Goal: Information Seeking & Learning: Find specific page/section

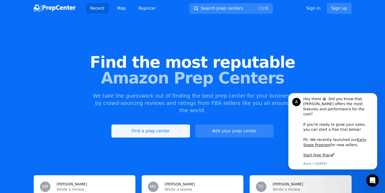
click at [149, 126] on link "Find a prep center" at bounding box center [150, 131] width 79 height 13
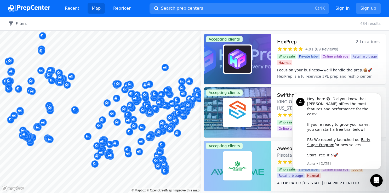
click at [19, 24] on button "Filters" at bounding box center [17, 23] width 18 height 5
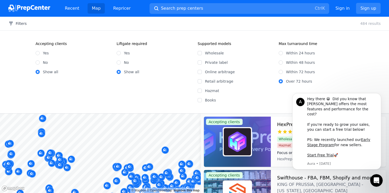
click at [202, 52] on div "Wholesale" at bounding box center [235, 53] width 75 height 5
click at [201, 53] on input "Wholesale" at bounding box center [200, 53] width 4 height 4
checkbox input "true"
click at [281, 54] on input "Within 24 hours" at bounding box center [281, 53] width 4 height 4
radio input "true"
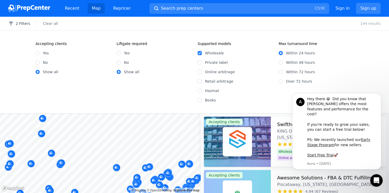
click at [118, 55] on div "Yes" at bounding box center [154, 53] width 75 height 5
click at [118, 54] on input "Yes" at bounding box center [119, 53] width 4 height 4
radio input "true"
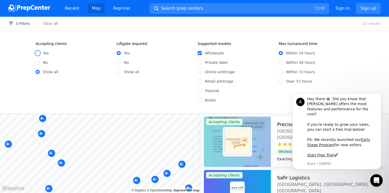
click at [38, 54] on input "Yes" at bounding box center [38, 53] width 4 height 4
radio input "true"
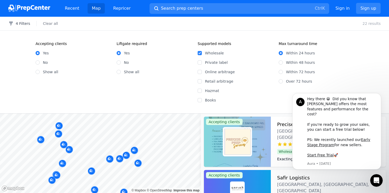
click at [128, 155] on div at bounding box center [110, 153] width 100 height 4
click at [127, 155] on div at bounding box center [110, 153] width 100 height 4
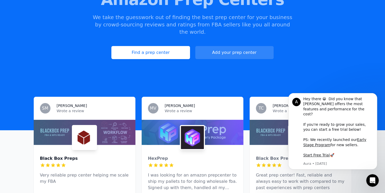
click at [46, 155] on div "Black Box Preps" at bounding box center [84, 158] width 89 height 6
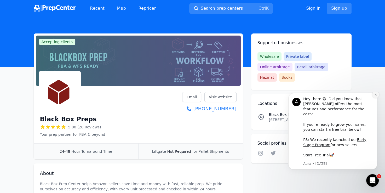
drag, startPoint x: 376, startPoint y: 99, endPoint x: 659, endPoint y: 191, distance: 297.3
click at [376, 96] on icon "Dismiss notification" at bounding box center [376, 95] width 2 height 2
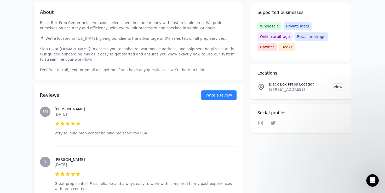
scroll to position [131, 0]
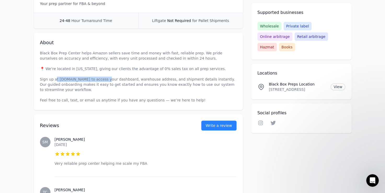
drag, startPoint x: 57, startPoint y: 78, endPoint x: 106, endPoint y: 80, distance: 49.5
click at [106, 80] on p "Black Box Prep Center helps Amazon sellers save time and money with fast, relia…" at bounding box center [138, 77] width 197 height 52
drag, startPoint x: 106, startPoint y: 80, endPoint x: 97, endPoint y: 81, distance: 9.8
copy p "ashboard.blackboxpreps.com"
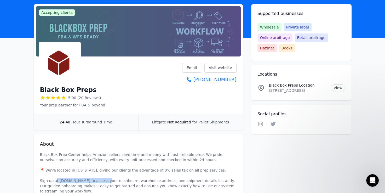
scroll to position [0, 0]
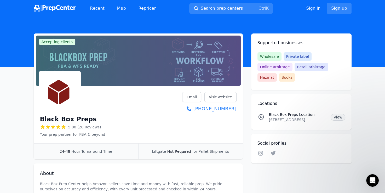
click at [339, 114] on link "View" at bounding box center [338, 117] width 14 height 7
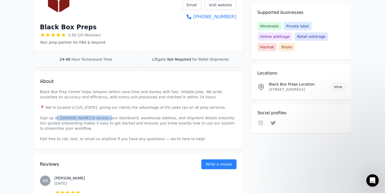
scroll to position [105, 0]
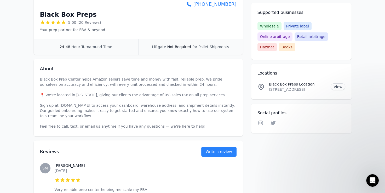
click at [116, 147] on div "Reviews Write a review" at bounding box center [138, 149] width 197 height 16
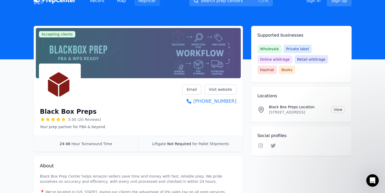
scroll to position [0, 0]
